Goal: Task Accomplishment & Management: Complete application form

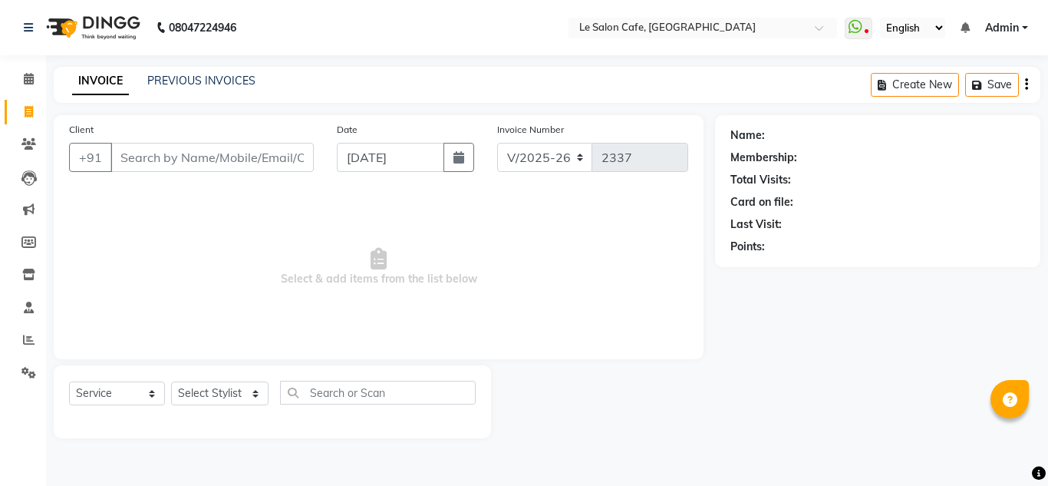
select select "594"
select select "service"
select select "8340"
click at [171, 381] on select "Select Stylist Amandeep Kaur Kalsi Aniket Kadam Faim Alvi Front Desk Muskan Kha…" at bounding box center [219, 393] width 97 height 24
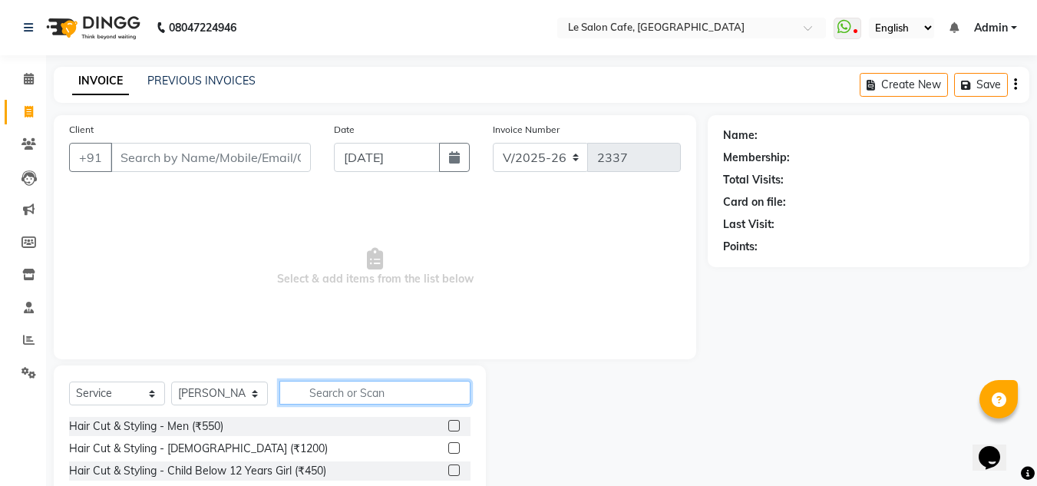
click at [333, 391] on input "text" at bounding box center [374, 393] width 191 height 24
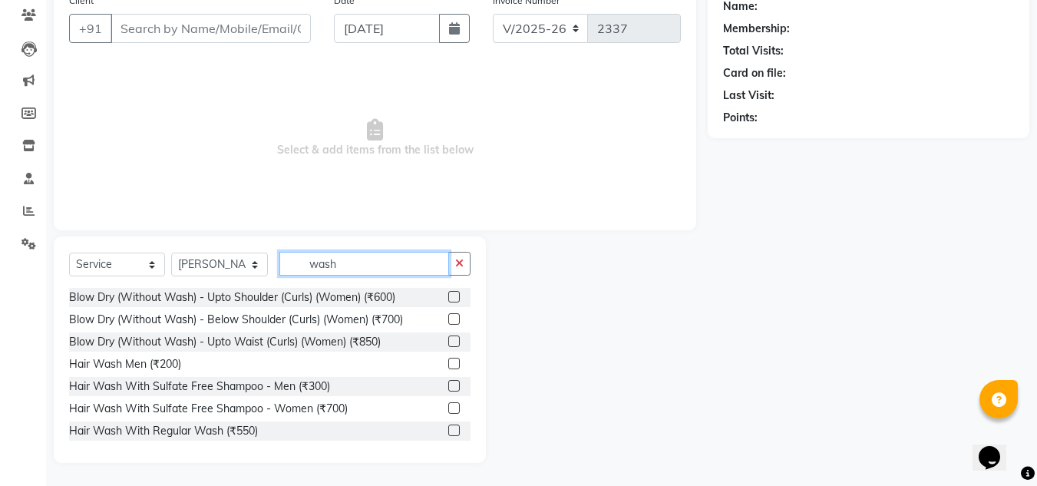
scroll to position [91, 0]
type input "wash"
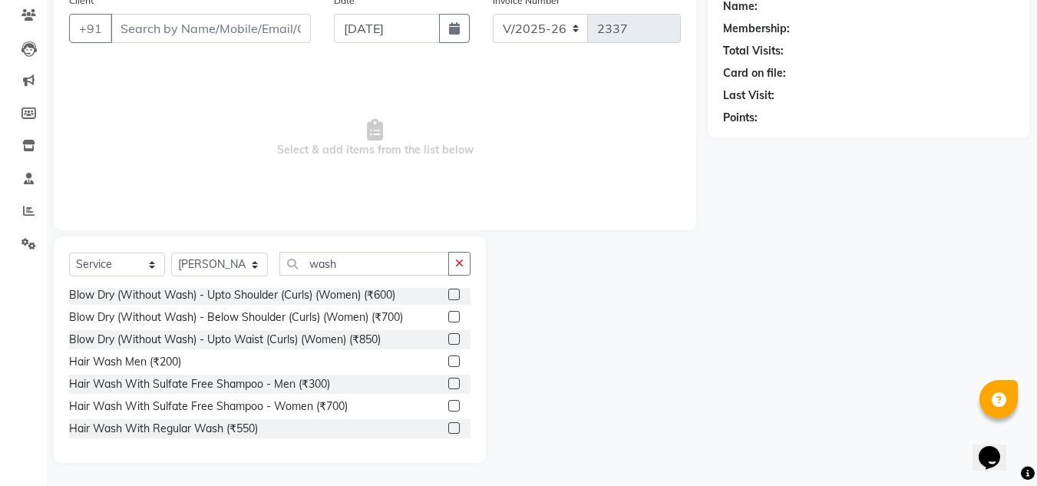
click at [448, 427] on label at bounding box center [454, 428] width 12 height 12
click at [448, 427] on input "checkbox" at bounding box center [453, 429] width 10 height 10
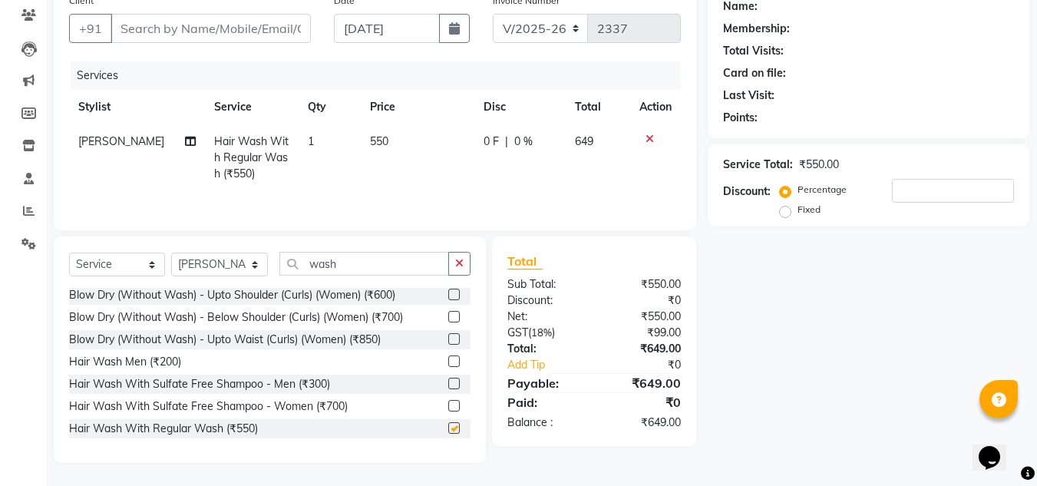
scroll to position [54, 0]
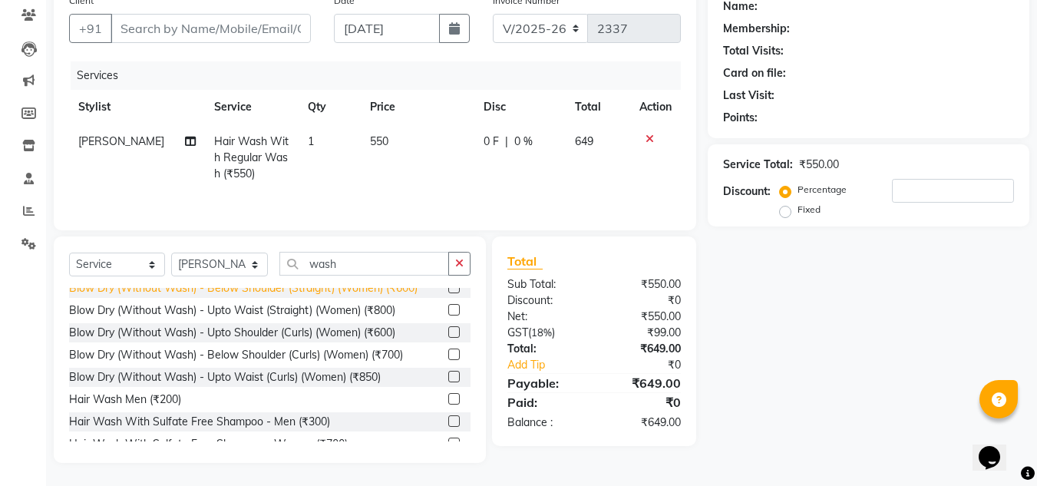
checkbox input "false"
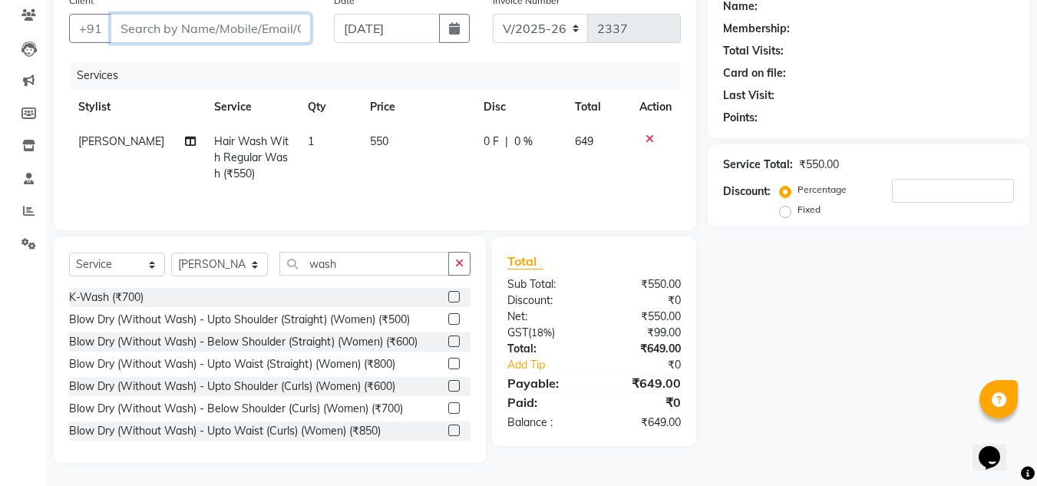
click at [144, 20] on input "Client" at bounding box center [210, 28] width 200 height 29
click at [202, 10] on div "Client +91" at bounding box center [190, 23] width 265 height 63
click at [197, 19] on input "Client" at bounding box center [210, 28] width 200 height 29
type input "N"
type input "0"
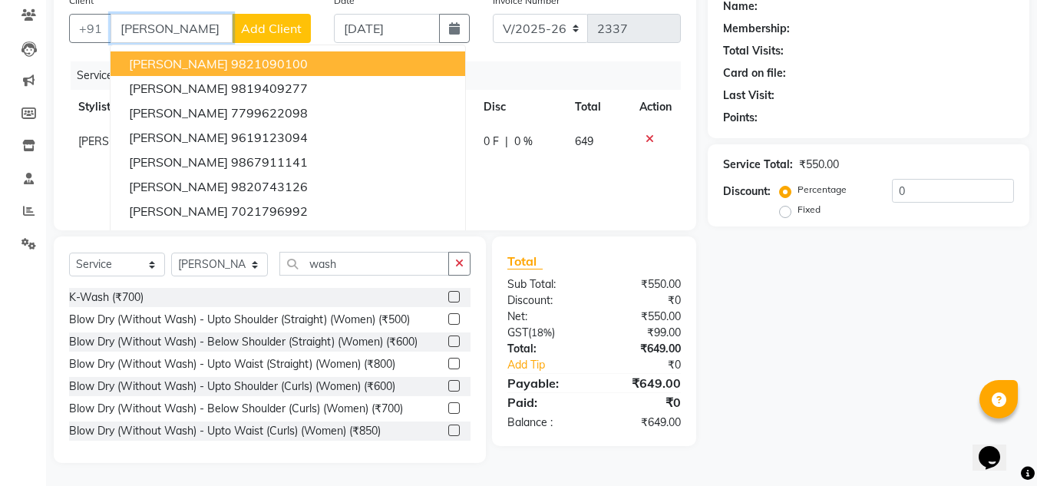
click at [231, 58] on ngb-highlight "9821090100" at bounding box center [269, 63] width 77 height 15
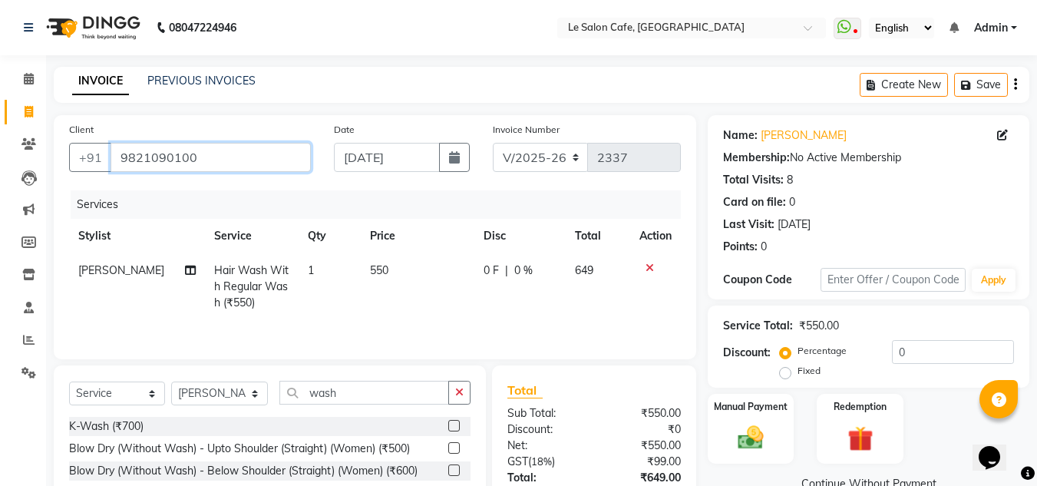
click at [206, 153] on input "9821090100" at bounding box center [210, 157] width 200 height 29
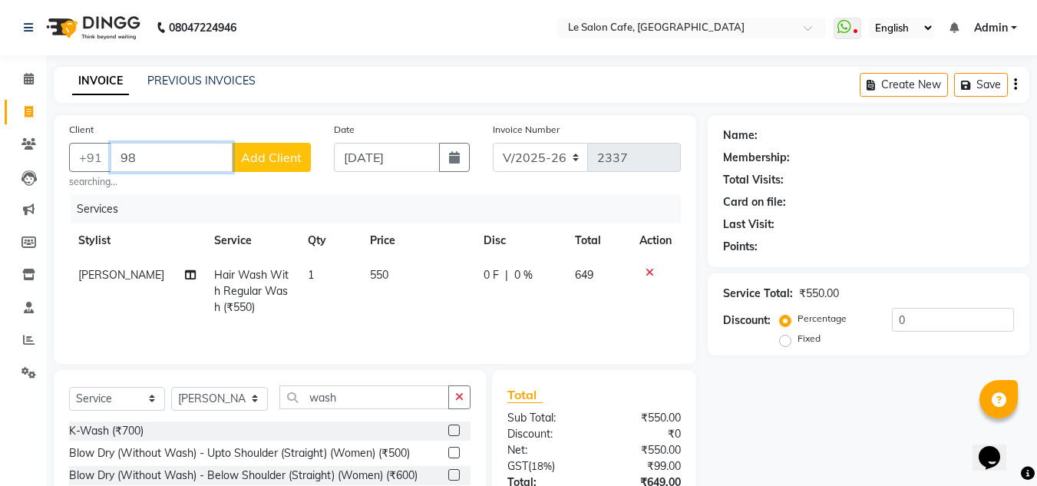
type input "9"
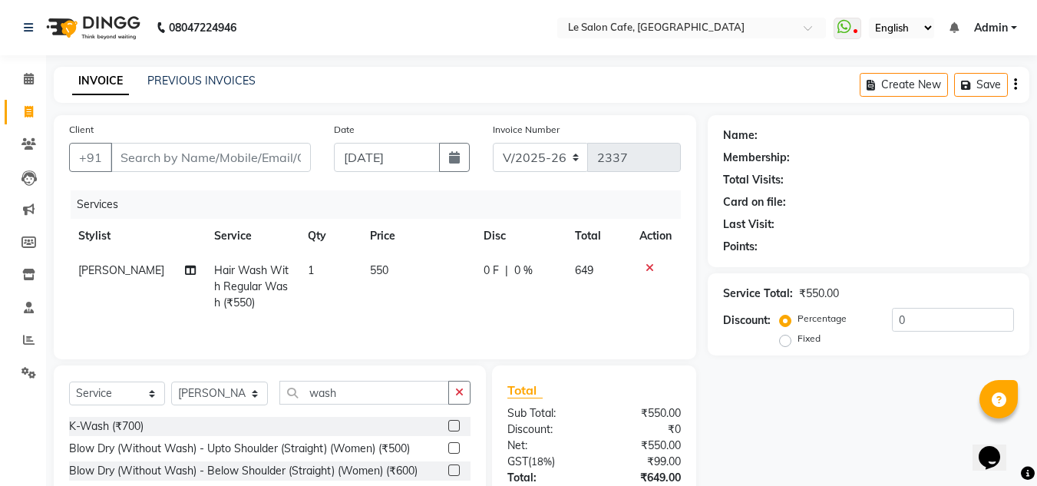
click at [648, 265] on icon at bounding box center [649, 267] width 8 height 11
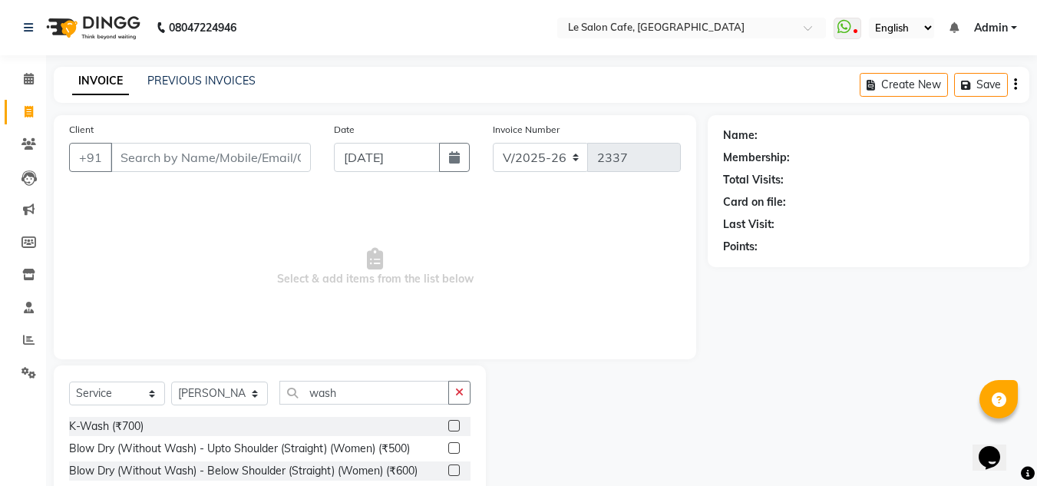
drag, startPoint x: 168, startPoint y: 137, endPoint x: 169, endPoint y: 155, distance: 18.4
click at [169, 143] on div "Client +91" at bounding box center [190, 152] width 265 height 63
click at [169, 155] on input "Client" at bounding box center [210, 157] width 200 height 29
drag, startPoint x: 253, startPoint y: 392, endPoint x: 245, endPoint y: 383, distance: 12.5
click at [249, 391] on select "Select Stylist Amandeep Kaur Kalsi Aniket Kadam Faim Alvi Front Desk Muskan Kha…" at bounding box center [219, 393] width 97 height 24
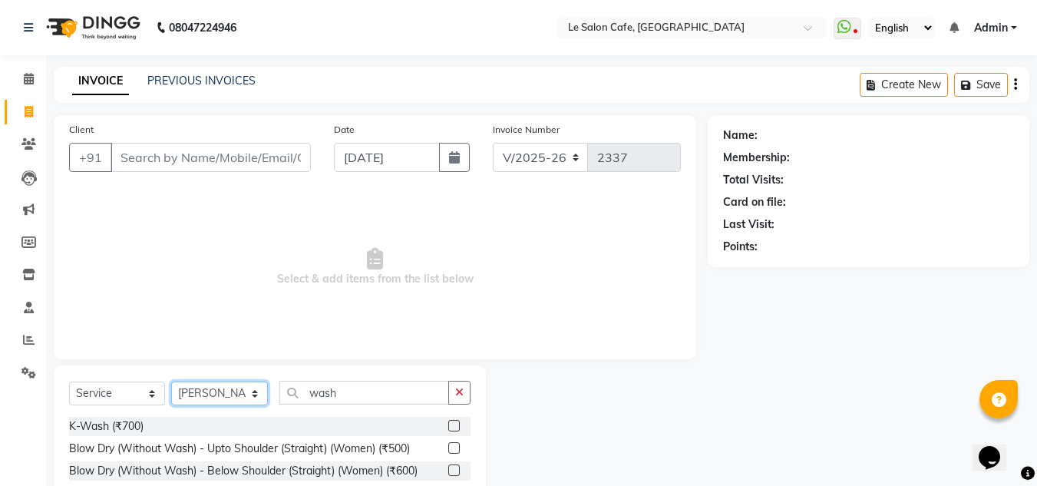
select select "8529"
click at [171, 381] on select "Select Stylist Amandeep Kaur Kalsi Aniket Kadam Faim Alvi Front Desk Muskan Kha…" at bounding box center [219, 393] width 97 height 24
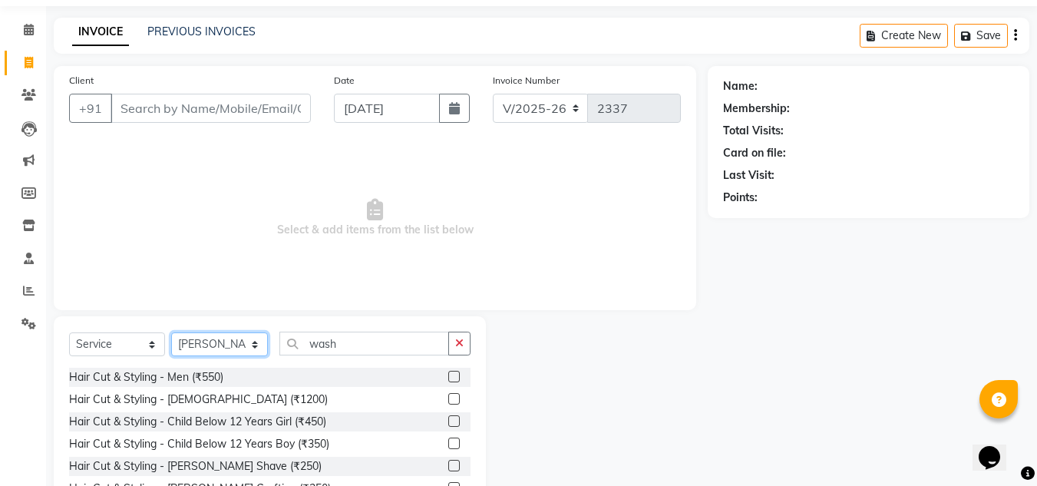
scroll to position [129, 0]
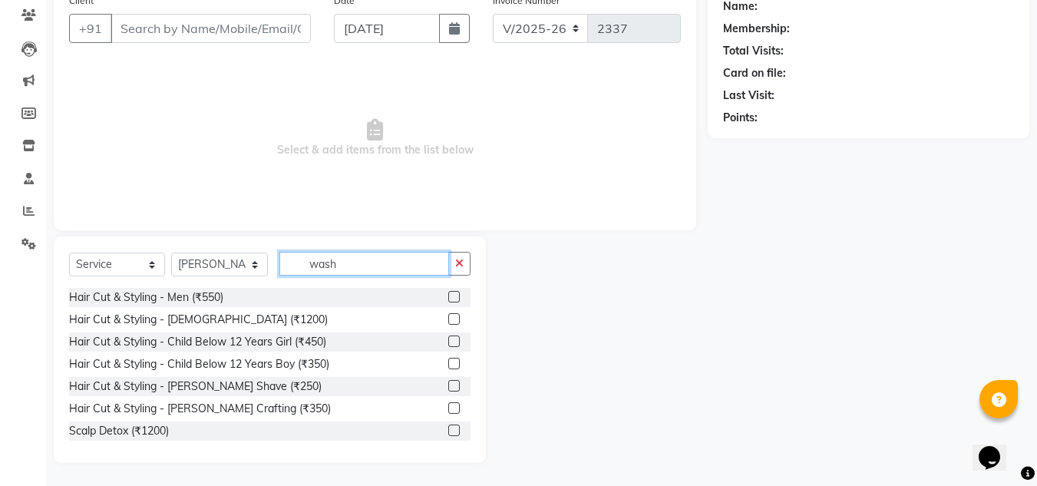
click at [344, 270] on input "wash" at bounding box center [364, 264] width 170 height 24
click at [448, 361] on label at bounding box center [454, 364] width 12 height 12
click at [448, 361] on input "checkbox" at bounding box center [453, 364] width 10 height 10
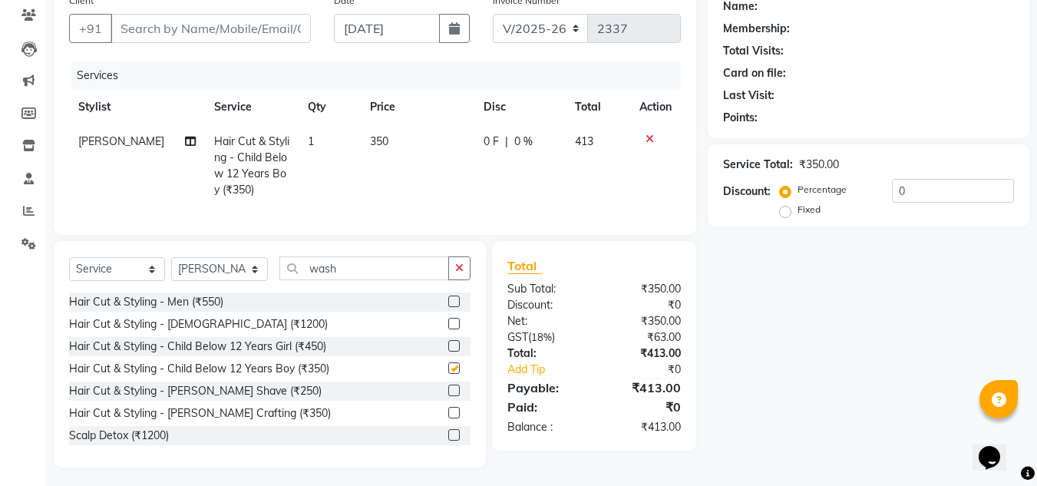
checkbox input "false"
click at [383, 273] on input "wash" at bounding box center [364, 268] width 170 height 24
type input "w"
click at [448, 307] on label at bounding box center [454, 301] width 12 height 12
click at [448, 307] on input "checkbox" at bounding box center [453, 302] width 10 height 10
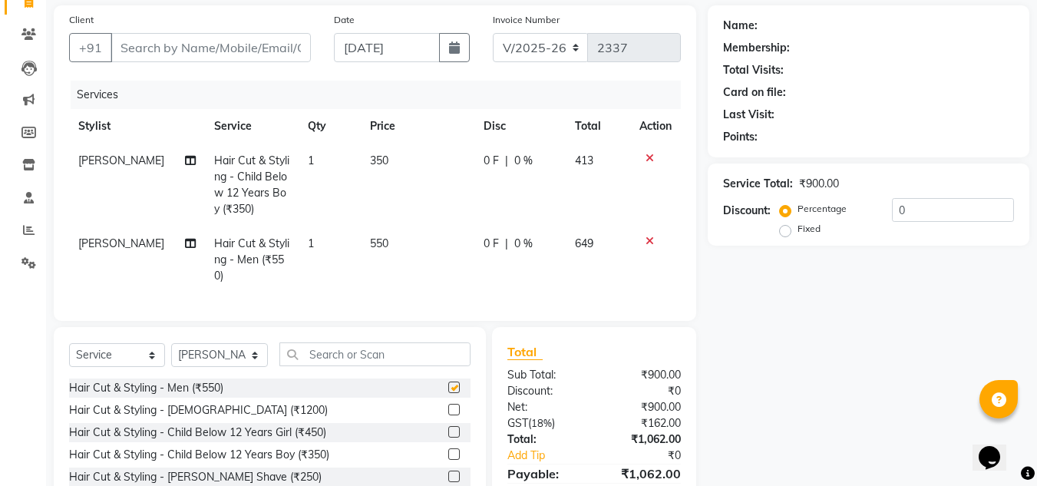
checkbox input "false"
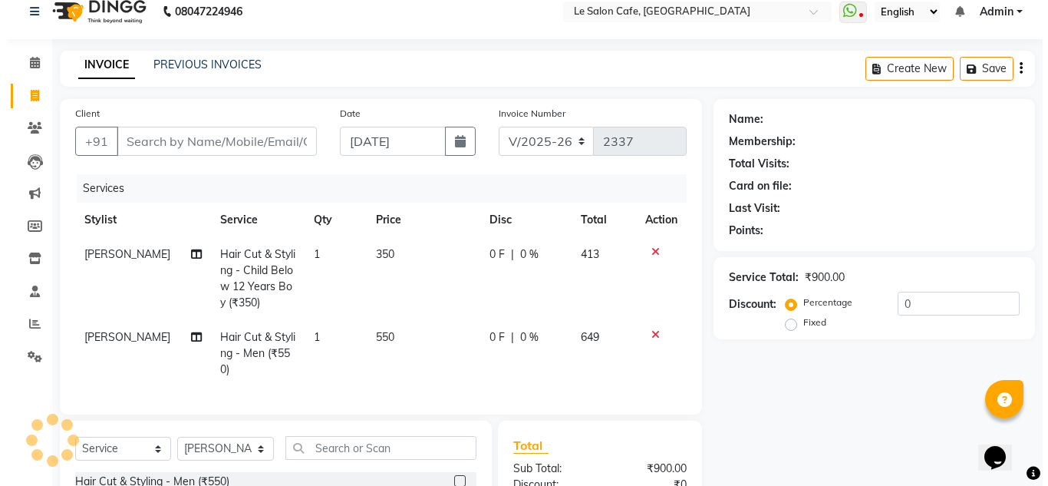
scroll to position [0, 0]
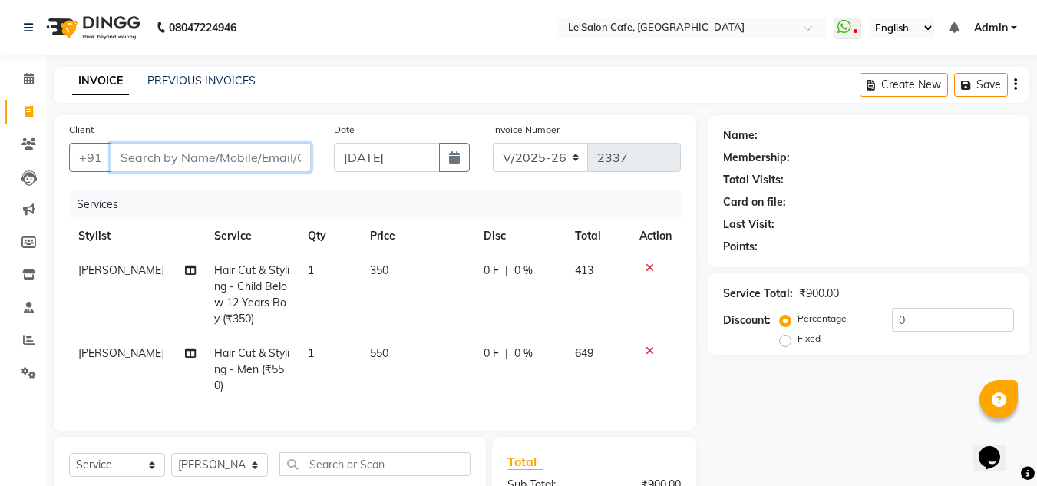
click at [144, 153] on input "Client" at bounding box center [210, 157] width 200 height 29
paste input "Liyaqat"
type input "Liyaqat"
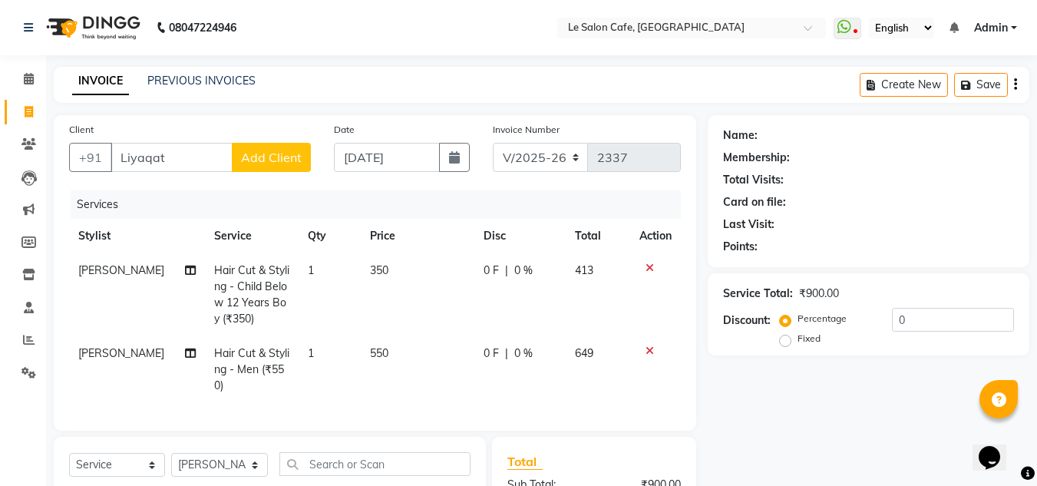
click at [273, 159] on span "Add Client" at bounding box center [271, 157] width 61 height 15
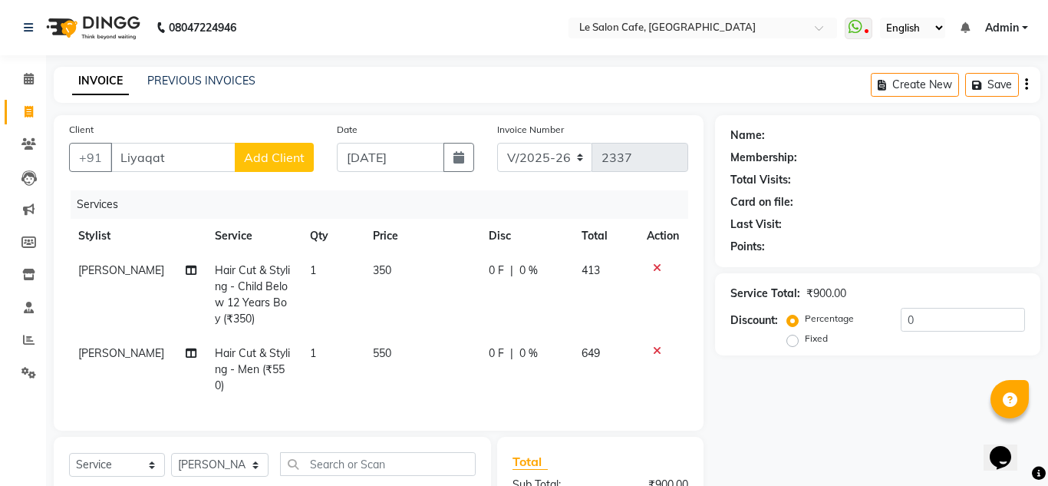
select select "22"
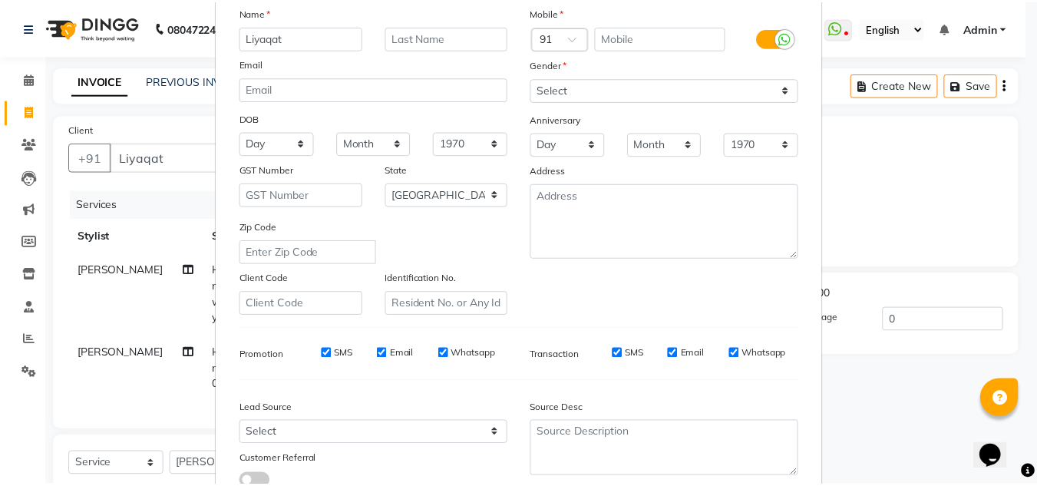
scroll to position [222, 0]
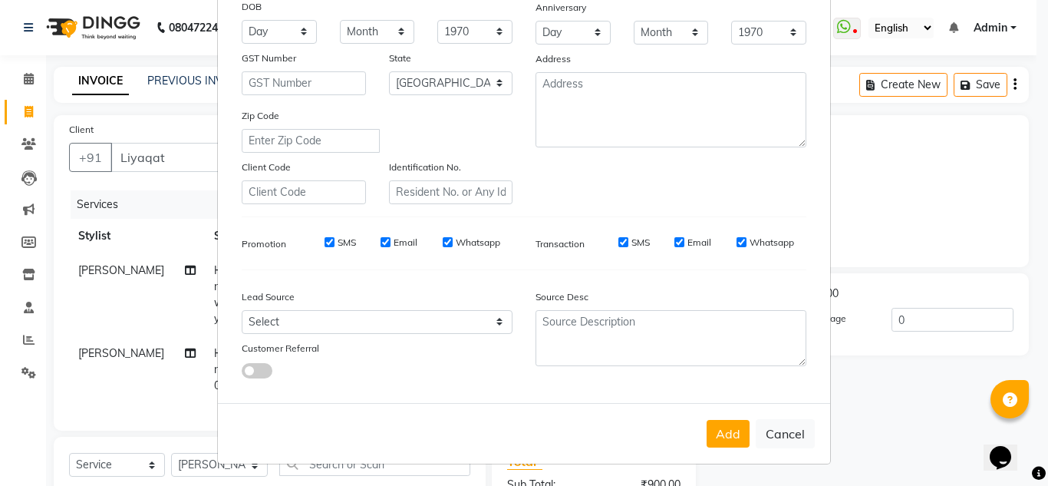
click at [792, 427] on button "Cancel" at bounding box center [785, 433] width 59 height 29
select select
select select "null"
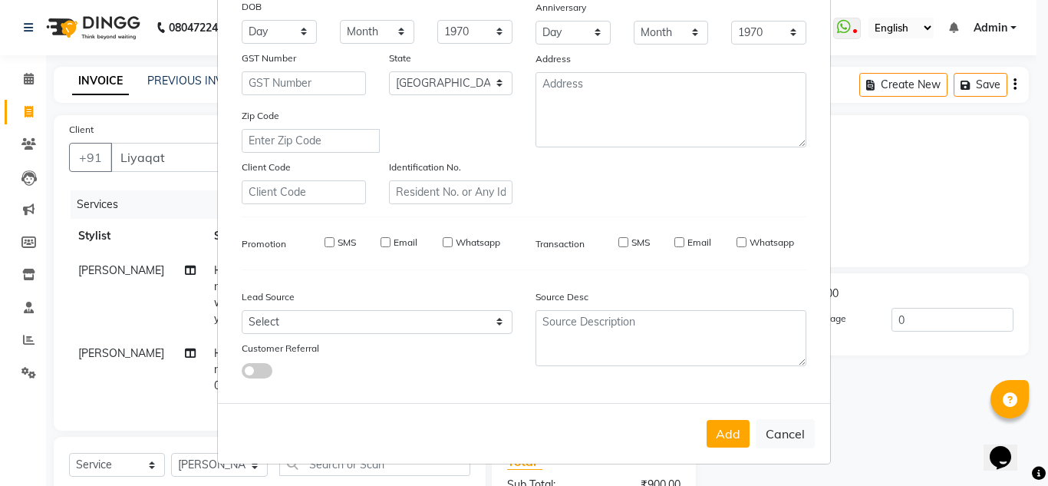
select select
checkbox input "false"
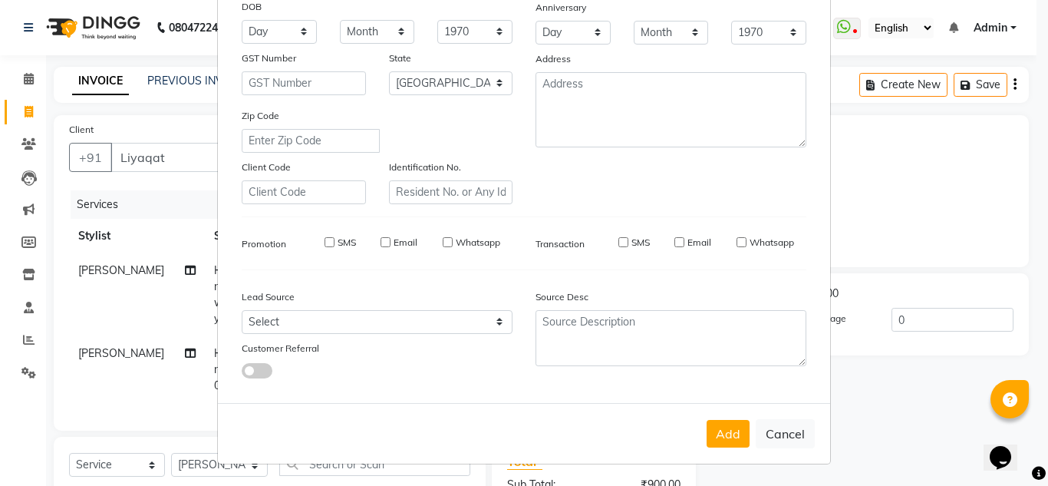
checkbox input "false"
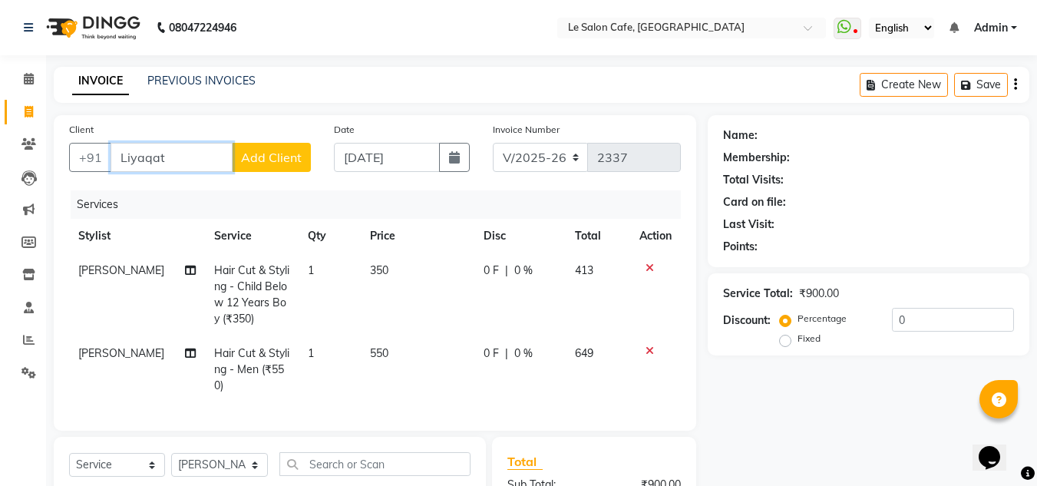
click at [157, 152] on input "Liyaqat" at bounding box center [171, 157] width 122 height 29
drag, startPoint x: 157, startPoint y: 152, endPoint x: 173, endPoint y: 163, distance: 18.7
click at [173, 163] on input "Liyaqat" at bounding box center [171, 157] width 122 height 29
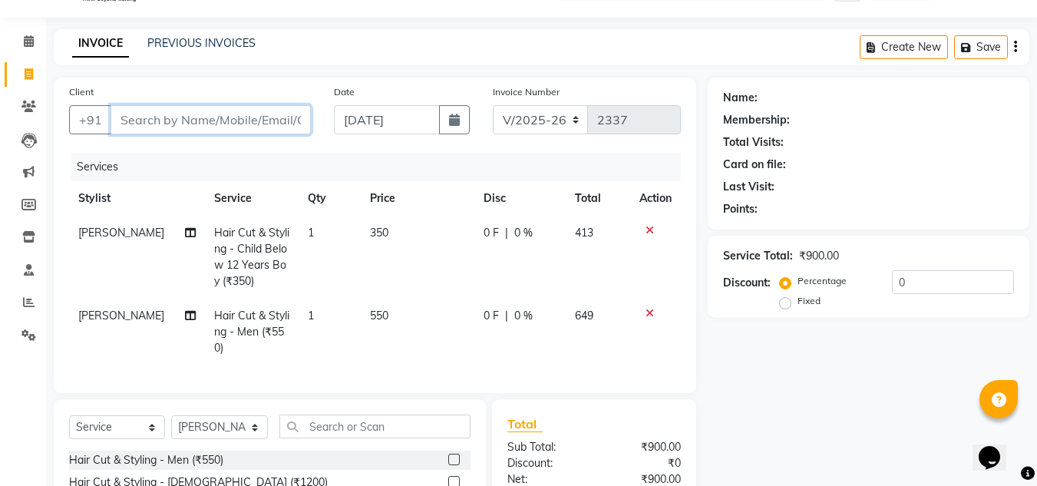
scroll to position [0, 0]
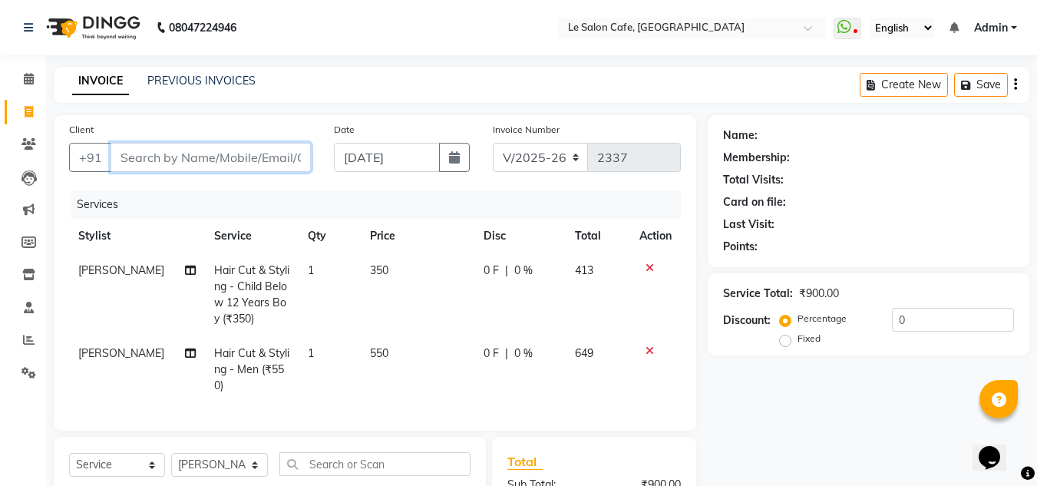
click at [236, 156] on input "Client" at bounding box center [210, 157] width 200 height 29
type input "9"
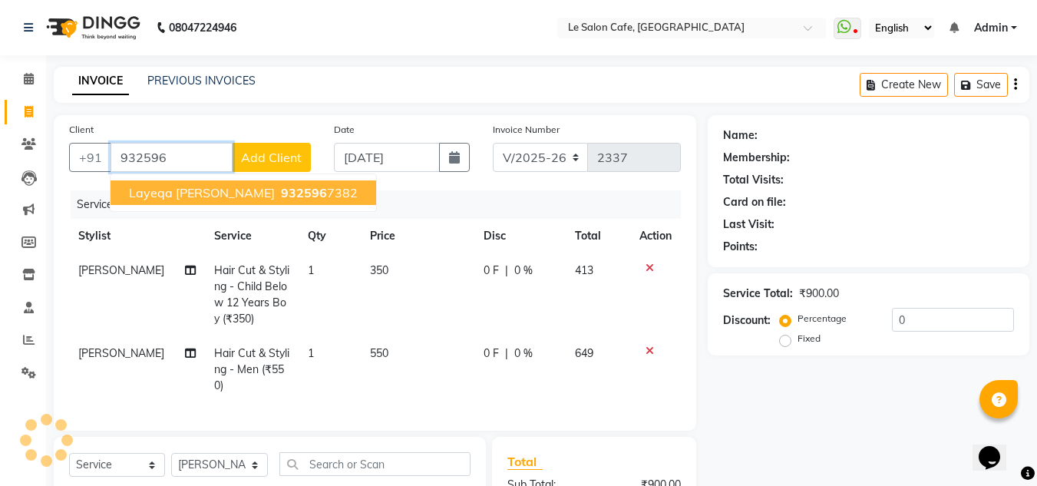
click at [259, 190] on span "Layeqa Sara Ali Aafaqui" at bounding box center [202, 192] width 146 height 15
type input "9325967382"
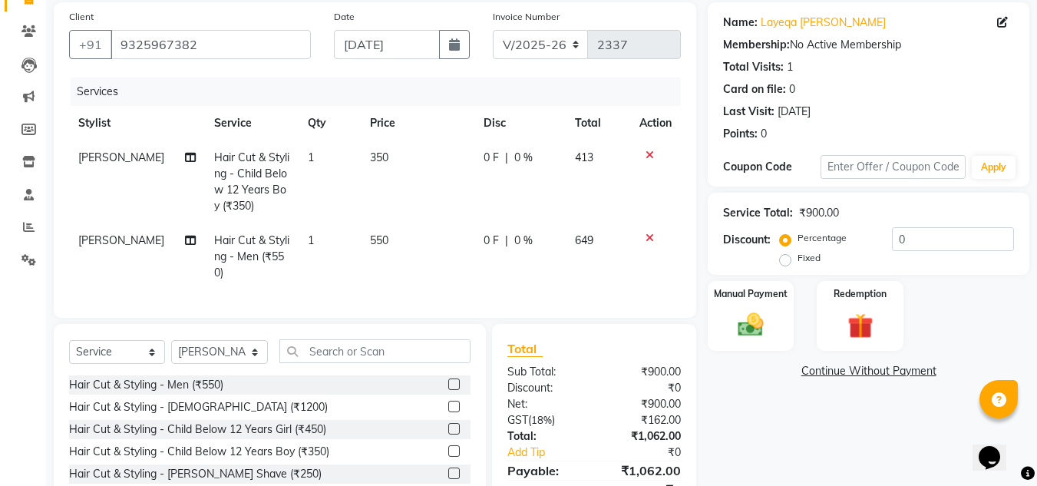
scroll to position [77, 0]
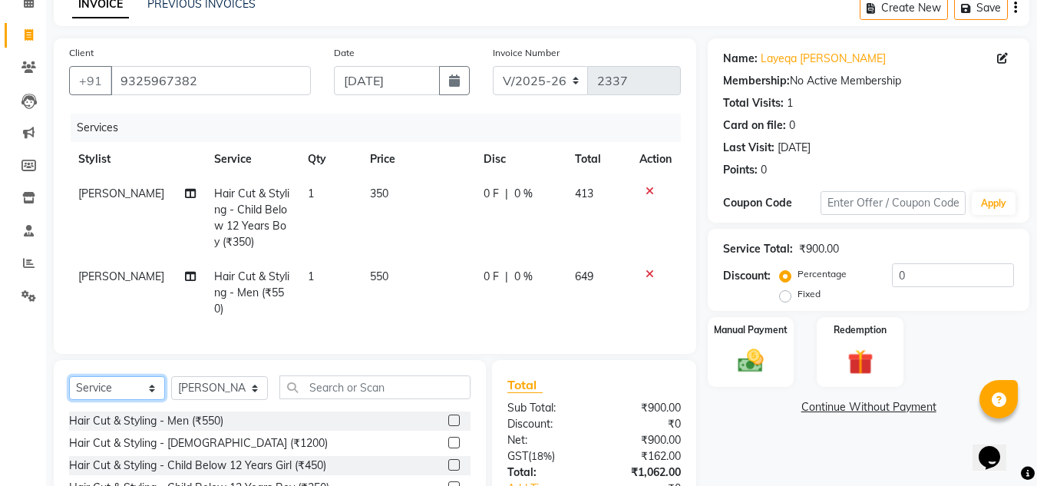
click at [157, 395] on select "Select Service Product Membership Package Voucher Prepaid Gift Card" at bounding box center [117, 388] width 96 height 24
select select "membership"
click at [69, 387] on select "Select Service Product Membership Package Voucher Prepaid Gift Card" at bounding box center [117, 388] width 96 height 24
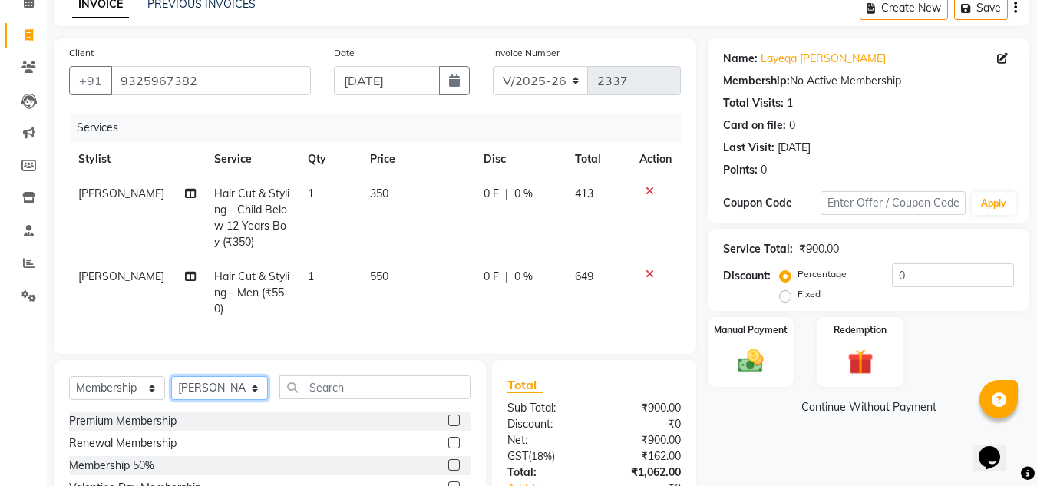
click at [259, 397] on select "Select Stylist Amandeep Kaur Kalsi Aniket Kadam Faim Alvi Front Desk Muskan Kha…" at bounding box center [219, 388] width 97 height 24
select select "44270"
click at [171, 387] on select "Select Stylist Amandeep Kaur Kalsi Aniket Kadam Faim Alvi Front Desk Muskan Kha…" at bounding box center [219, 388] width 97 height 24
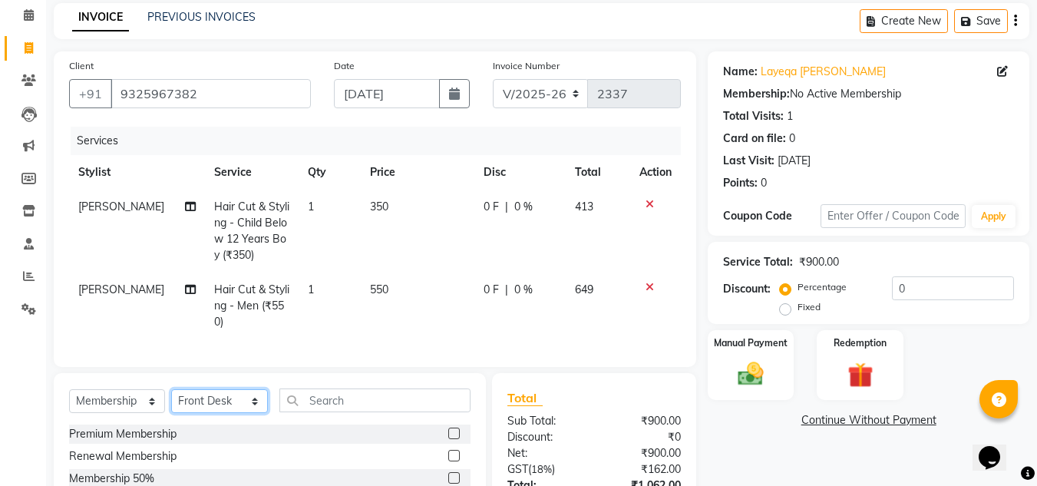
scroll to position [195, 0]
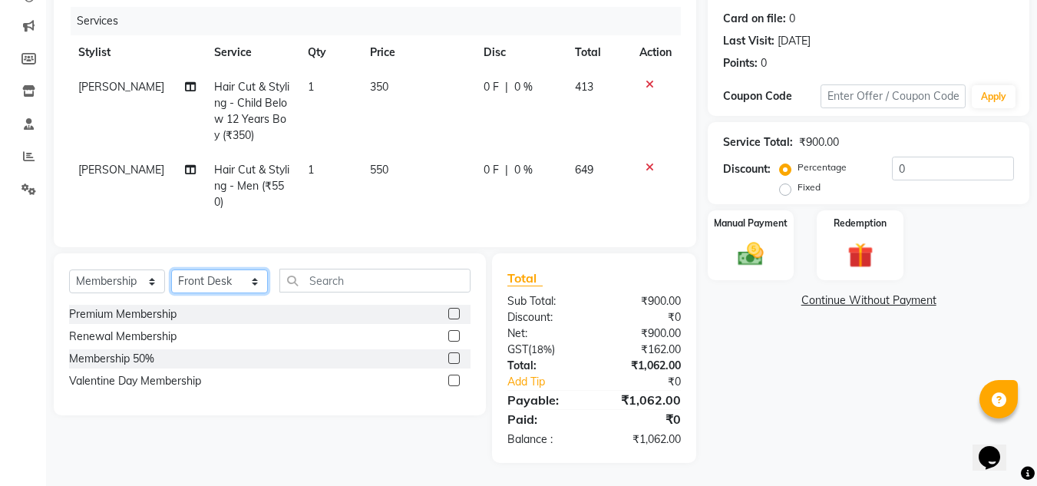
click at [249, 280] on select "Select Stylist Amandeep Kaur Kalsi Aniket Kadam Faim Alvi Front Desk Muskan Kha…" at bounding box center [219, 281] width 97 height 24
click at [417, 216] on div "Services Stylist Service Qty Price Disc Total Action Soniyaa Varma Hair Cut & S…" at bounding box center [374, 119] width 611 height 225
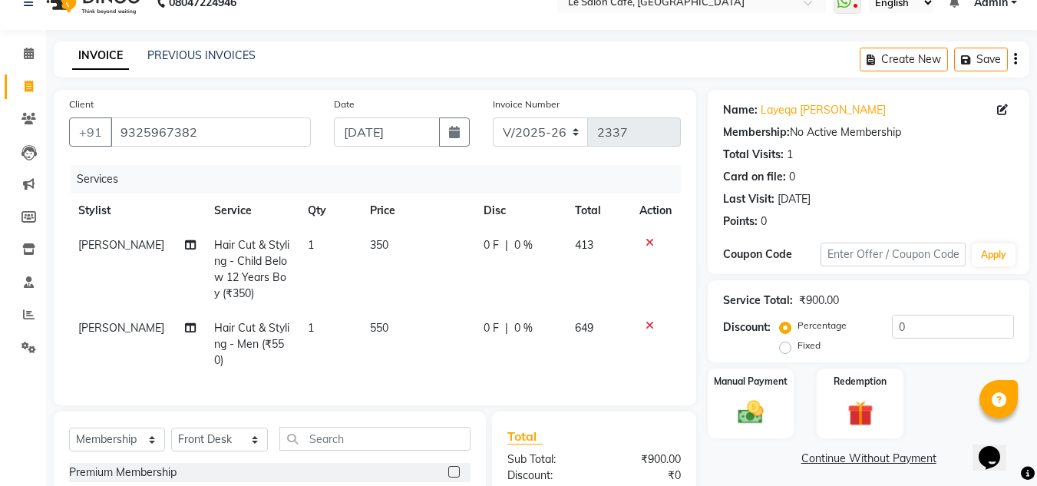
scroll to position [0, 0]
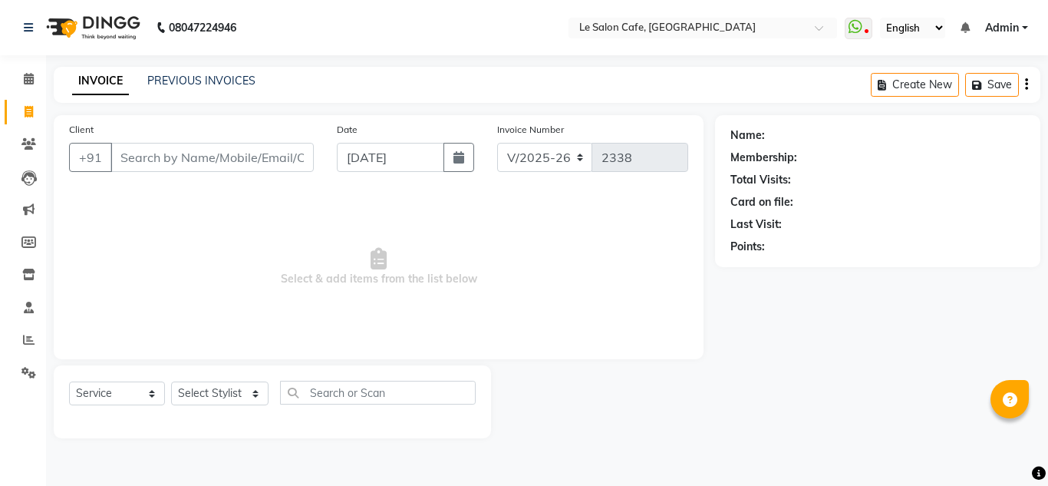
select select "594"
select select "service"
click at [220, 153] on input "Client" at bounding box center [211, 157] width 203 height 29
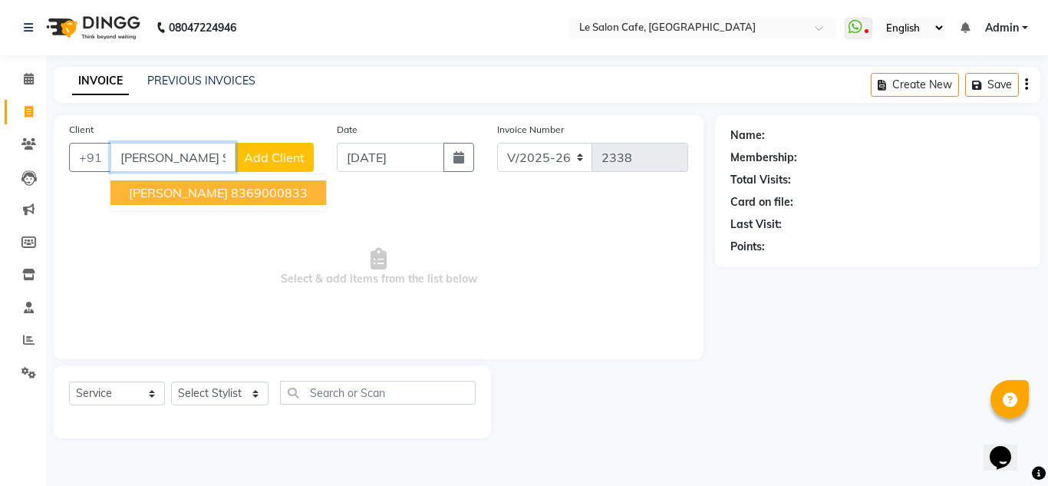
click at [213, 186] on span "Shikha Sharma" at bounding box center [178, 192] width 99 height 15
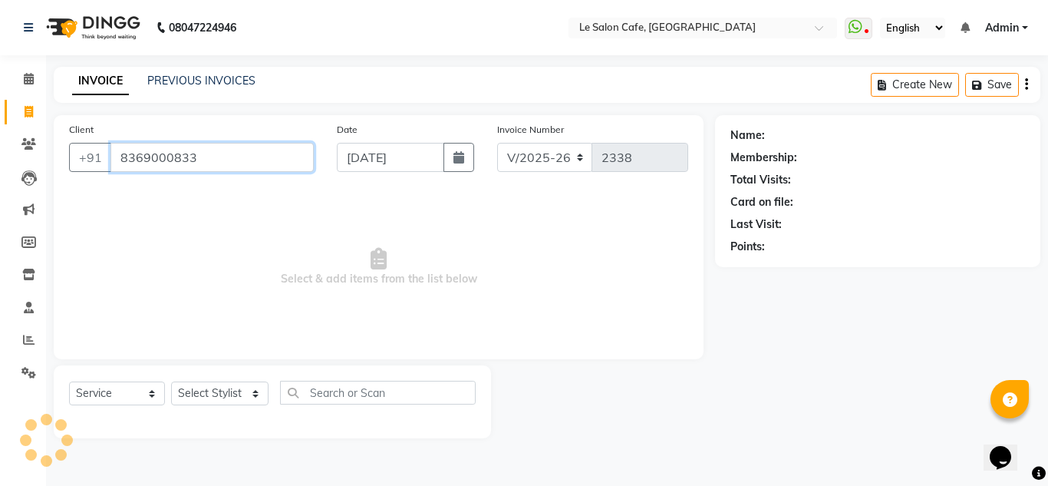
type input "8369000833"
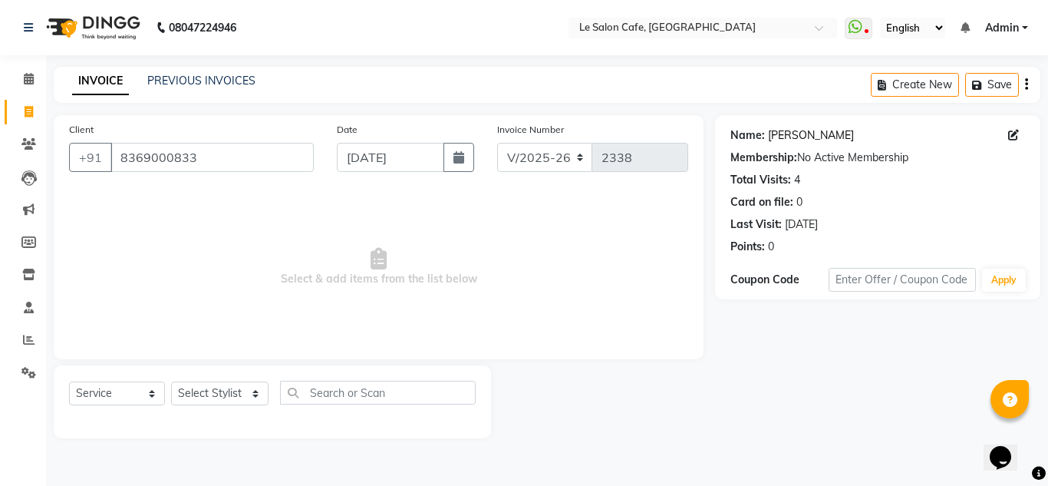
click at [799, 130] on link "Shikha Sharma" at bounding box center [811, 135] width 86 height 16
